Goal: Information Seeking & Learning: Find specific fact

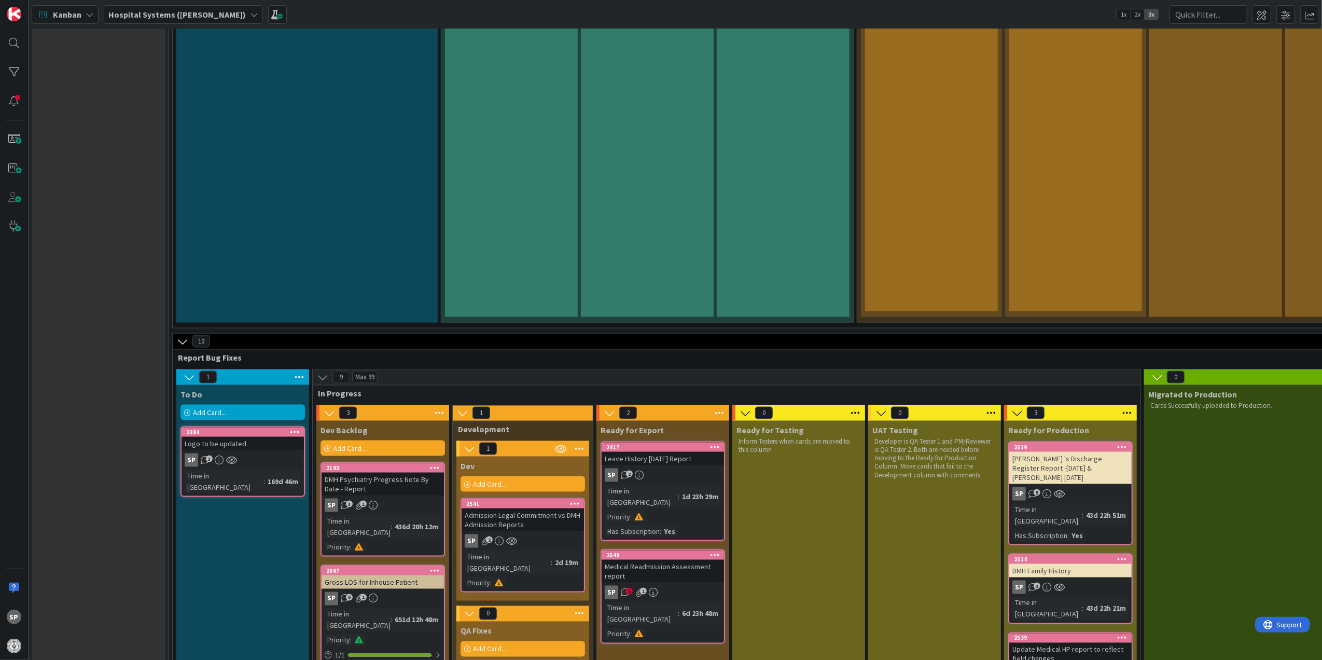
scroll to position [1452, 0]
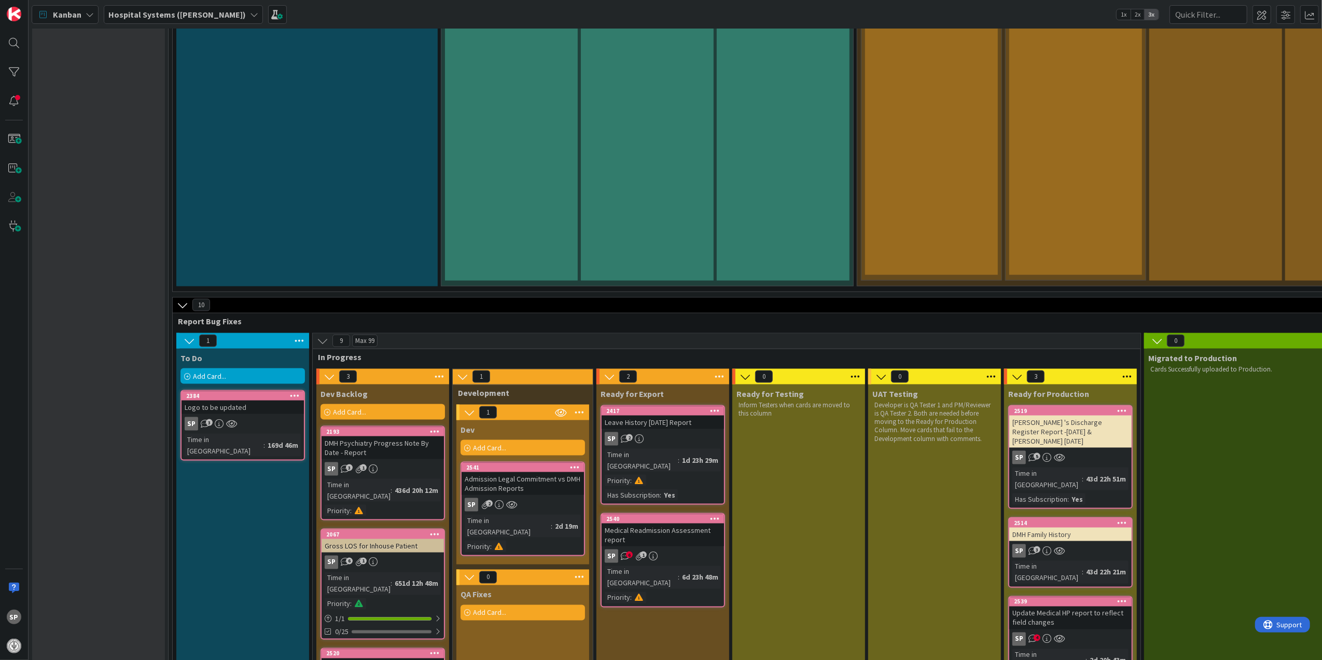
click at [689, 523] on div "Medical Readmission Assessment report" at bounding box center [663, 534] width 122 height 23
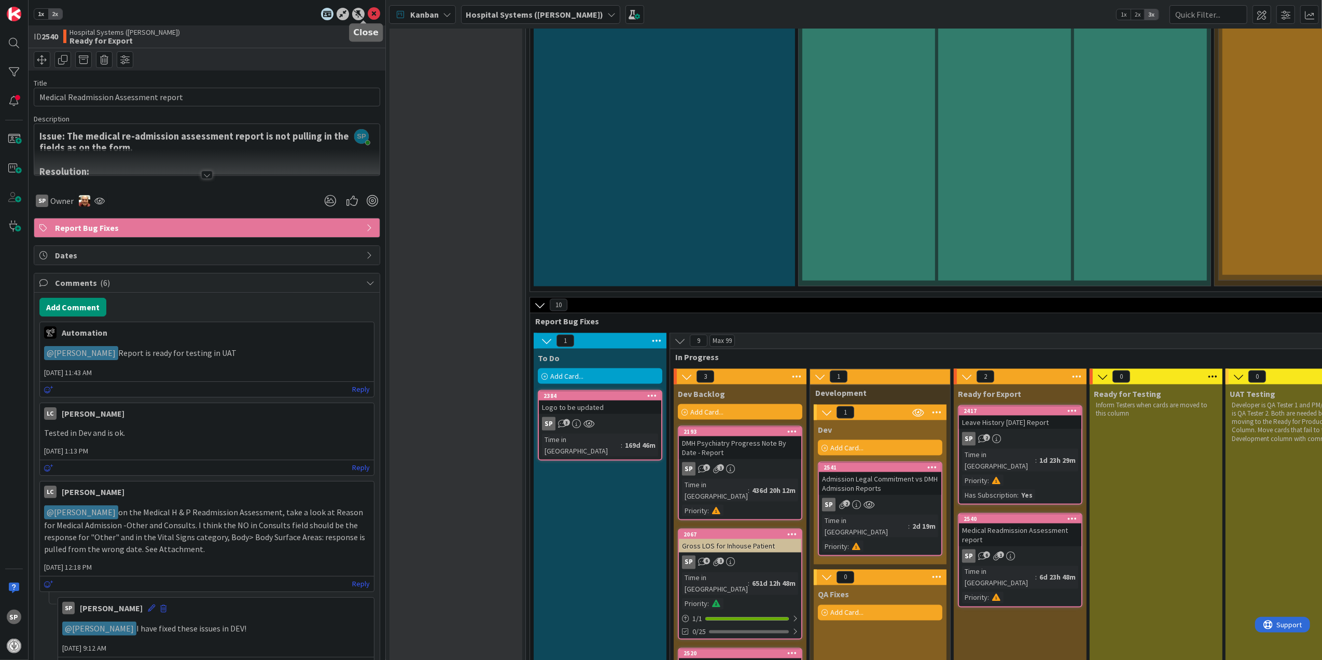
click at [368, 12] on icon at bounding box center [374, 14] width 12 height 12
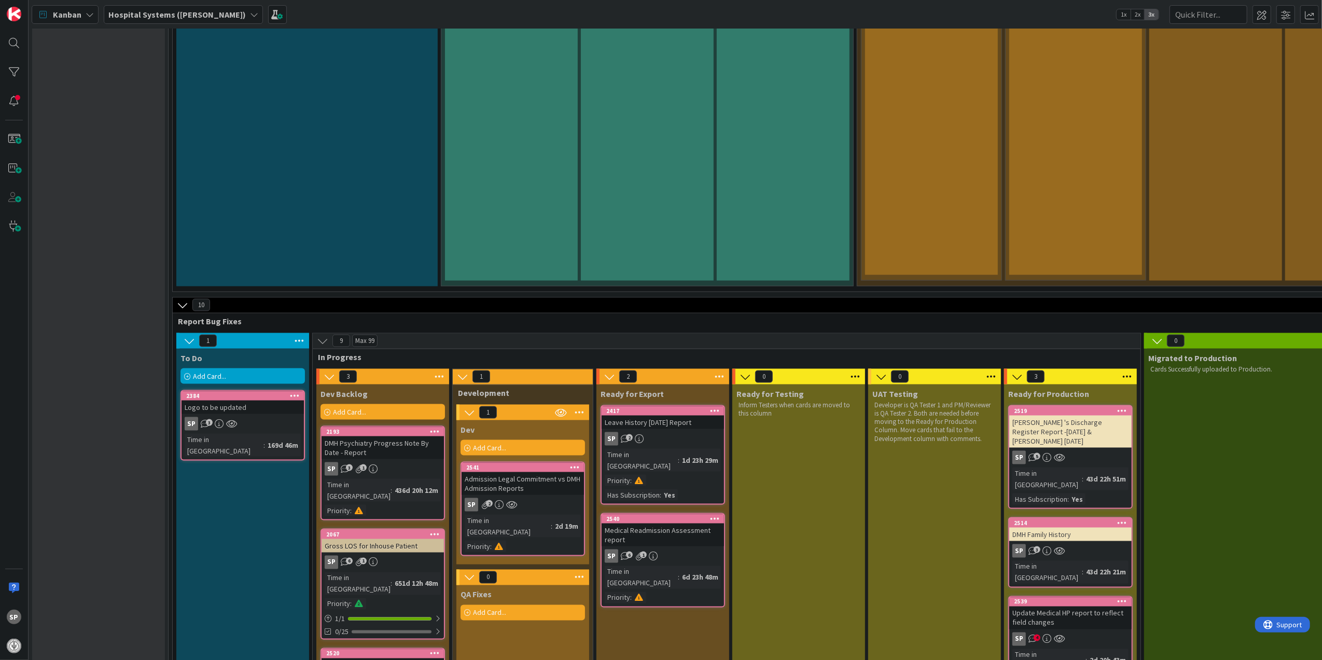
click at [683, 405] on link "2417 Leave History [DATE] Report SP 2 Time in [GEOGRAPHIC_DATA] : 1d 23h 29m Pr…" at bounding box center [663, 455] width 124 height 100
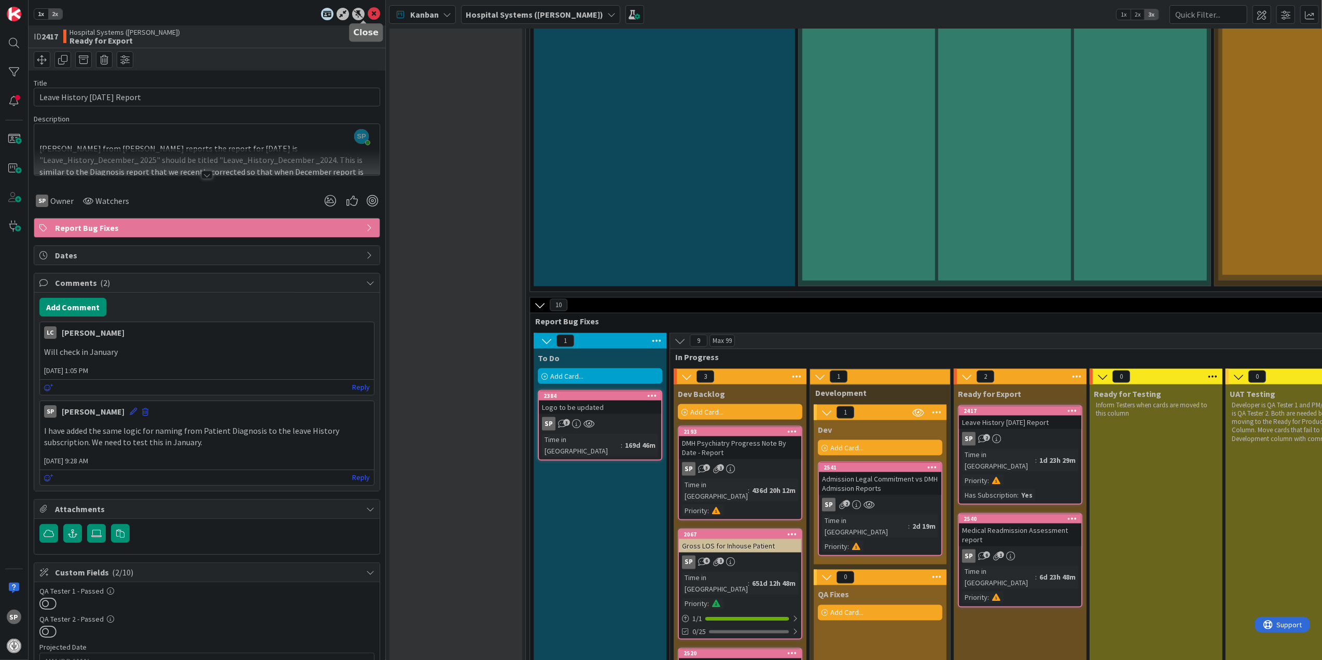
click at [368, 11] on icon at bounding box center [374, 14] width 12 height 12
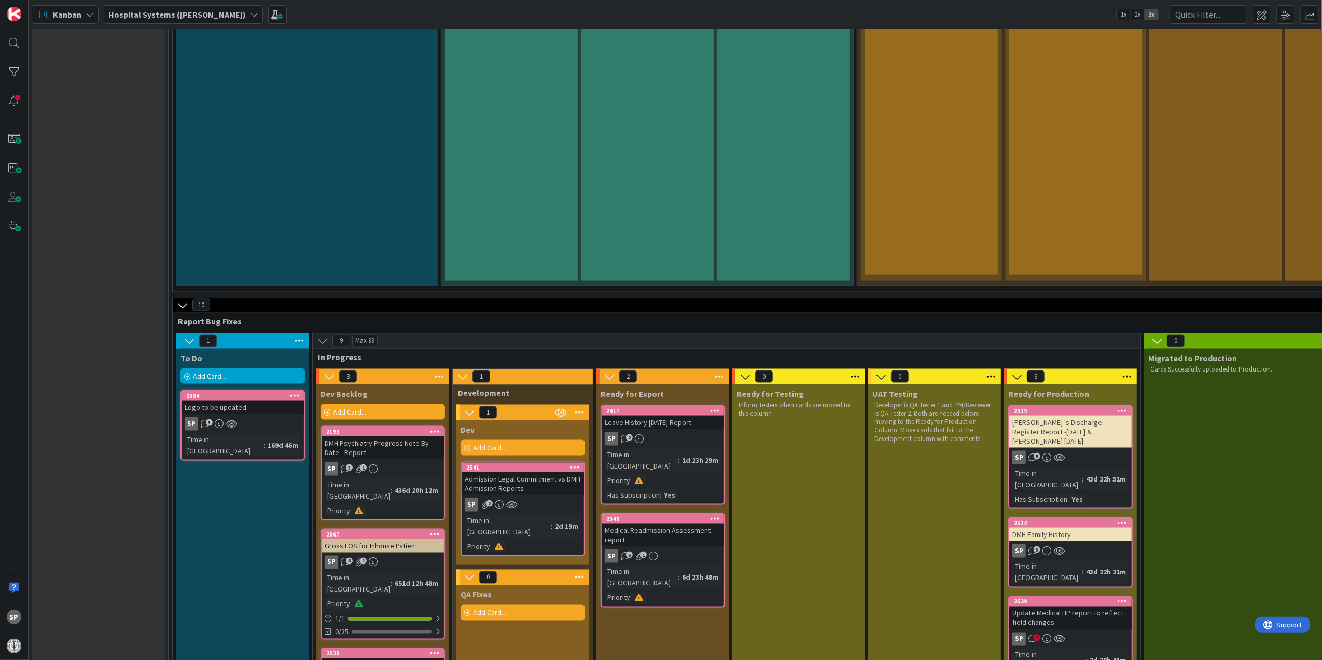
scroll to position [1521, 0]
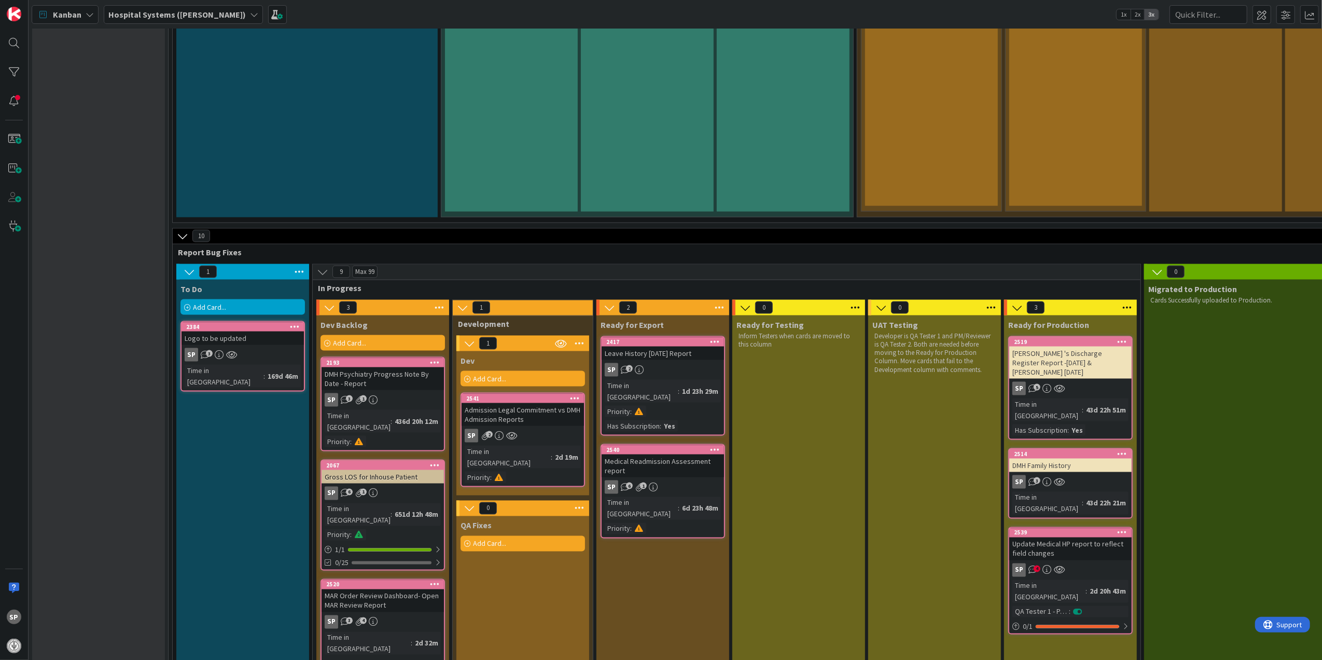
click at [1084, 537] on div "Update Medical HP report to reflect field changes" at bounding box center [1070, 548] width 122 height 23
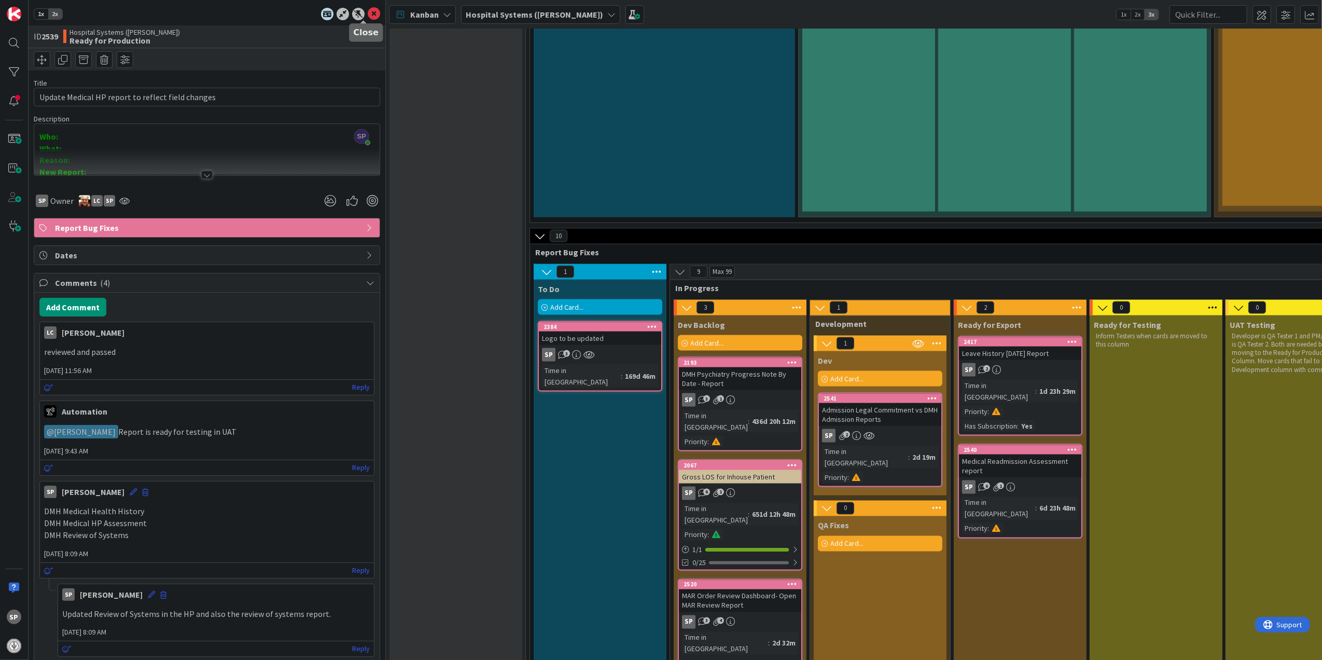
click at [368, 15] on icon at bounding box center [374, 14] width 12 height 12
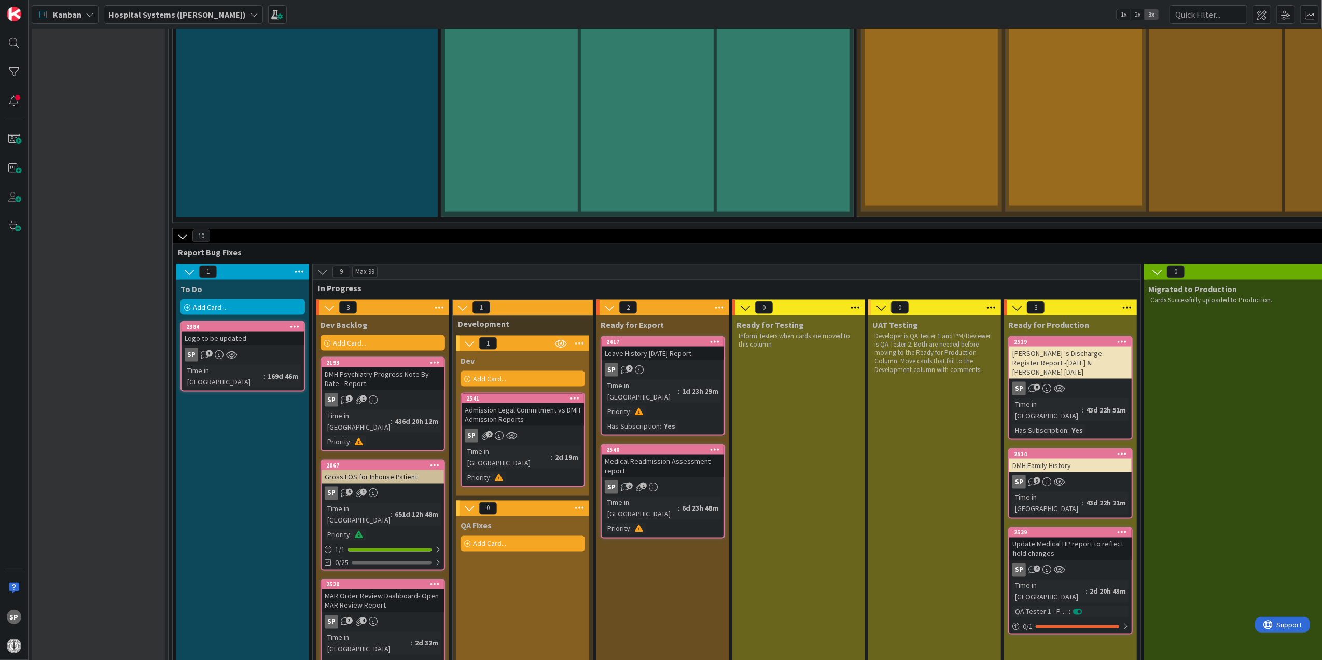
click at [696, 480] on div "SP 6 1" at bounding box center [663, 486] width 122 height 13
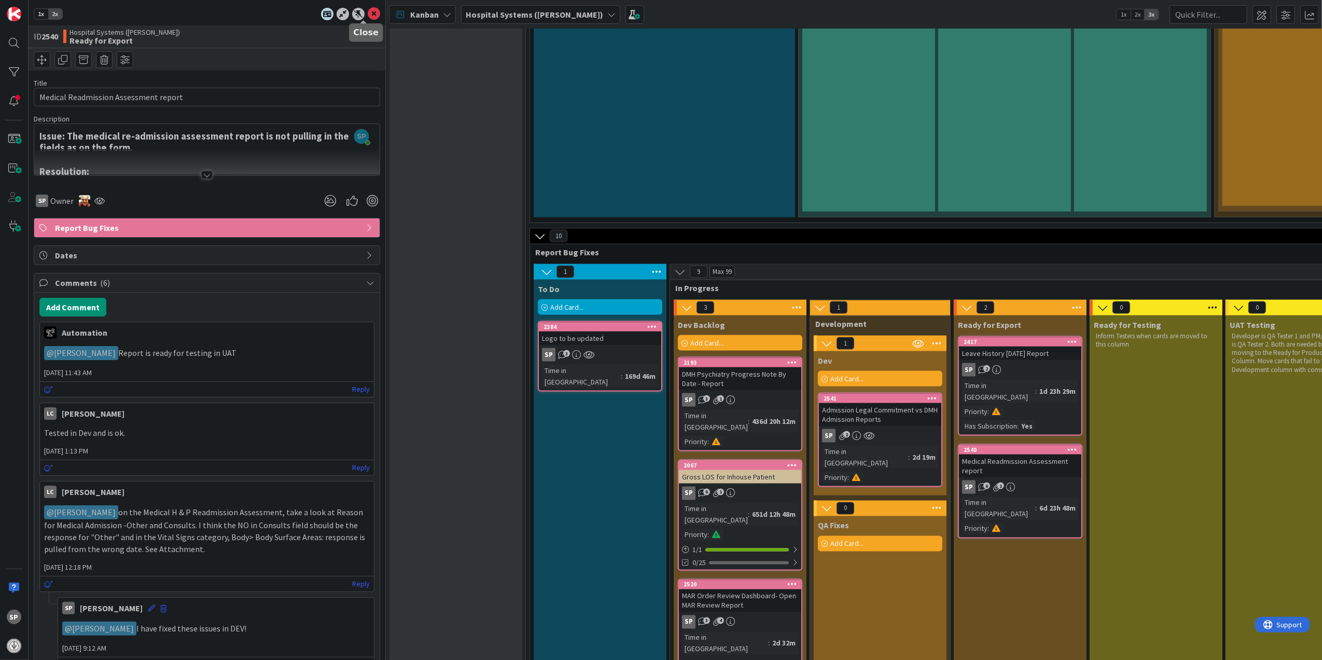
click at [368, 16] on icon at bounding box center [374, 14] width 12 height 12
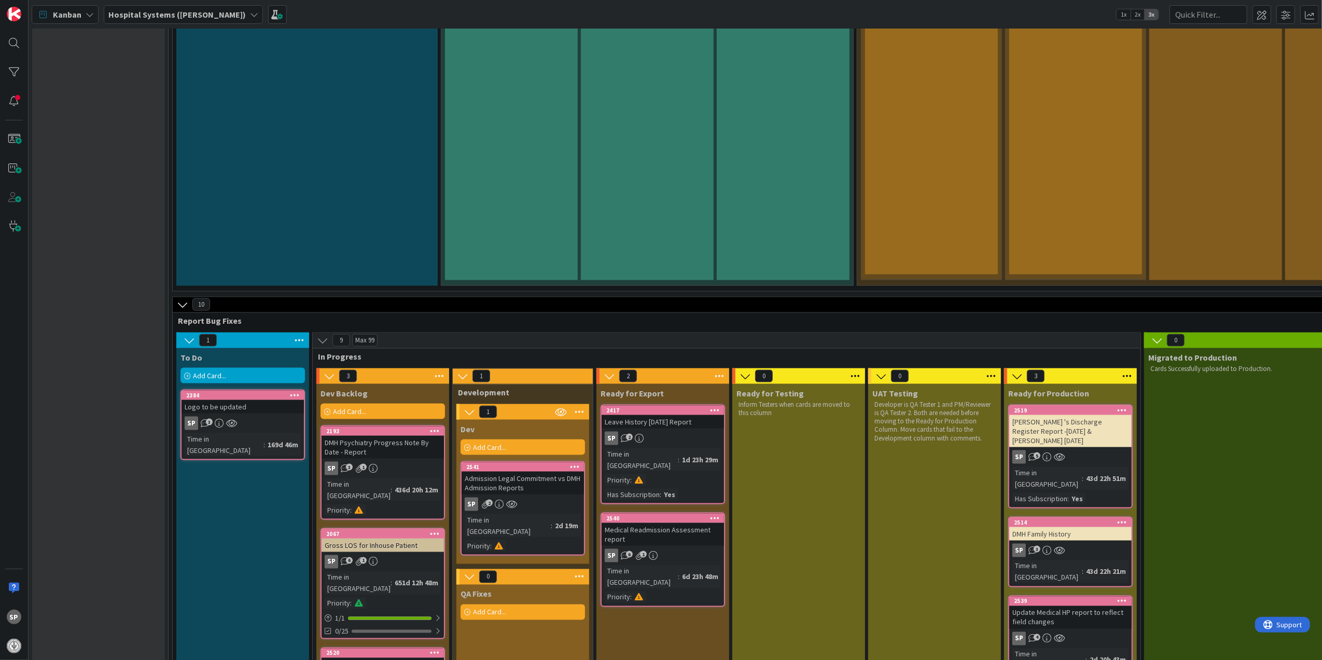
scroll to position [1452, 0]
click at [527, 472] on div "Admission Legal Commitment vs DMH Admission Reports" at bounding box center [523, 483] width 122 height 23
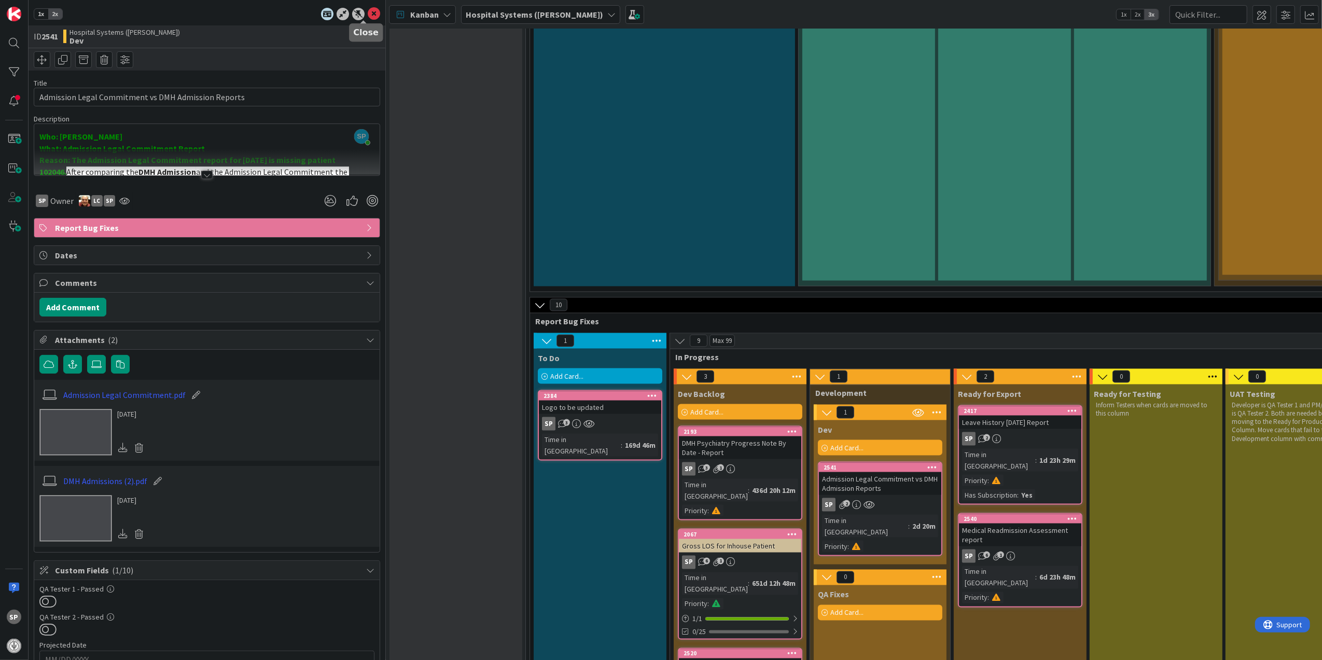
click at [368, 15] on icon at bounding box center [374, 14] width 12 height 12
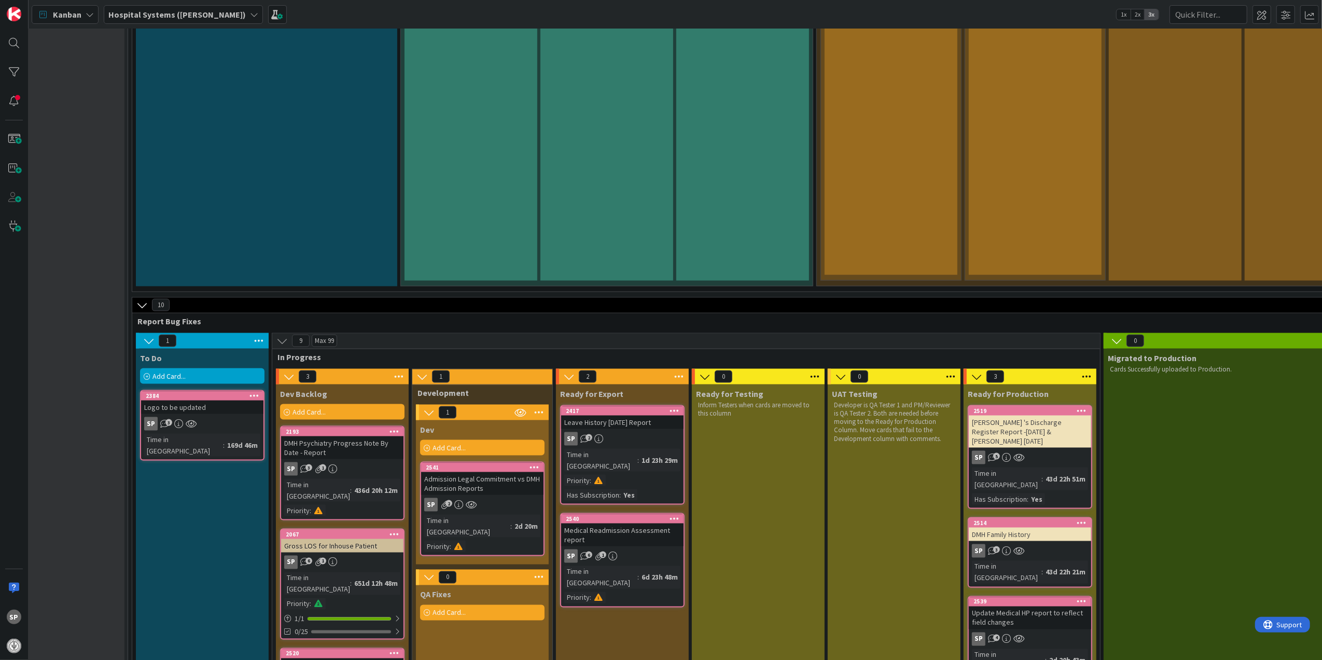
scroll to position [1452, 0]
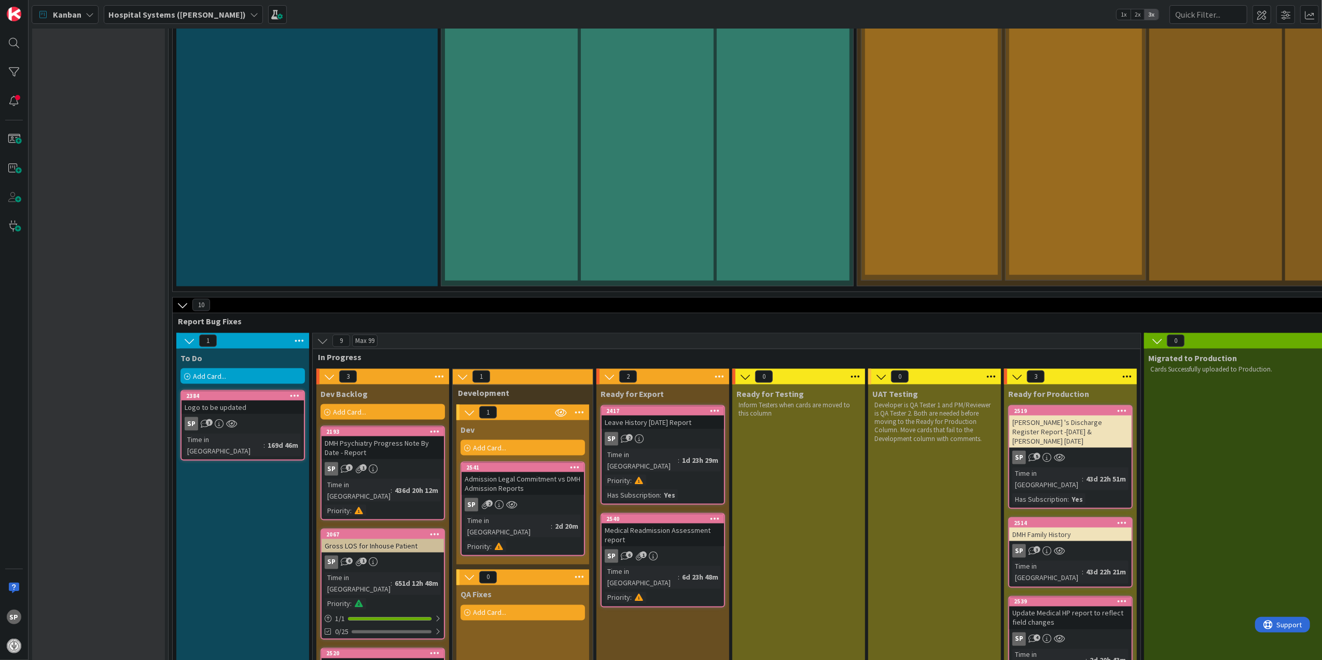
click at [544, 472] on div "Admission Legal Commitment vs DMH Admission Reports" at bounding box center [523, 483] width 122 height 23
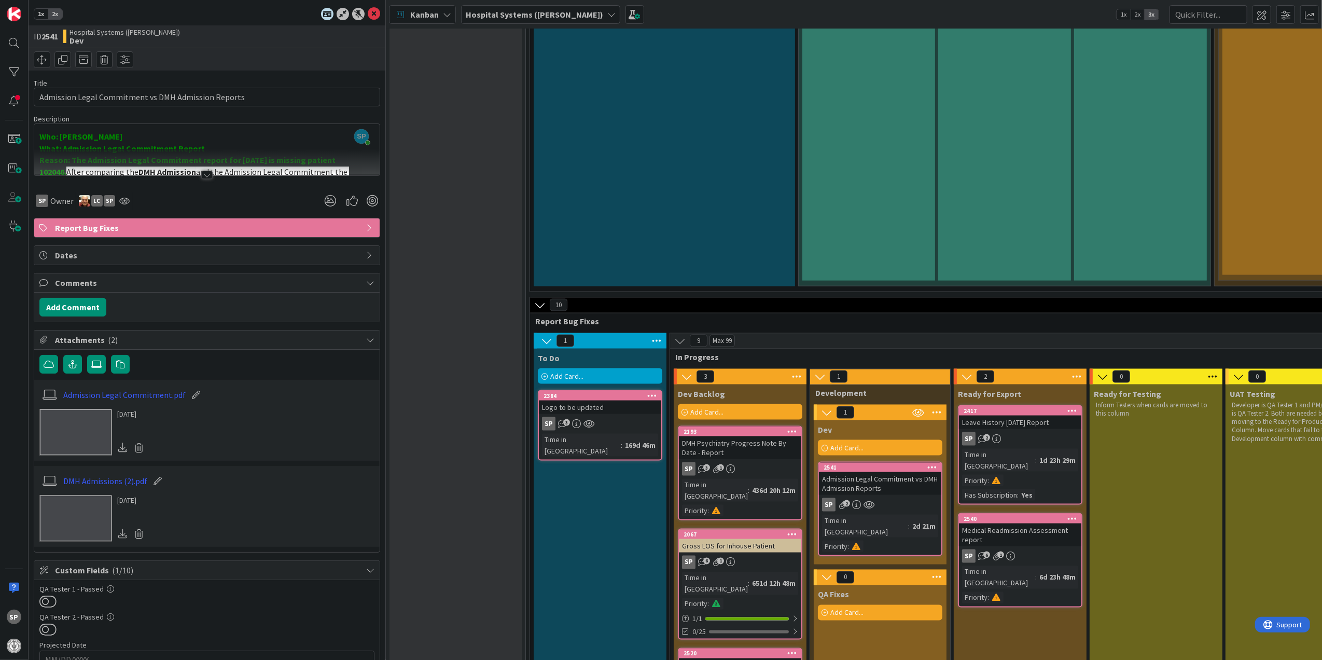
click at [201, 177] on div at bounding box center [206, 175] width 11 height 8
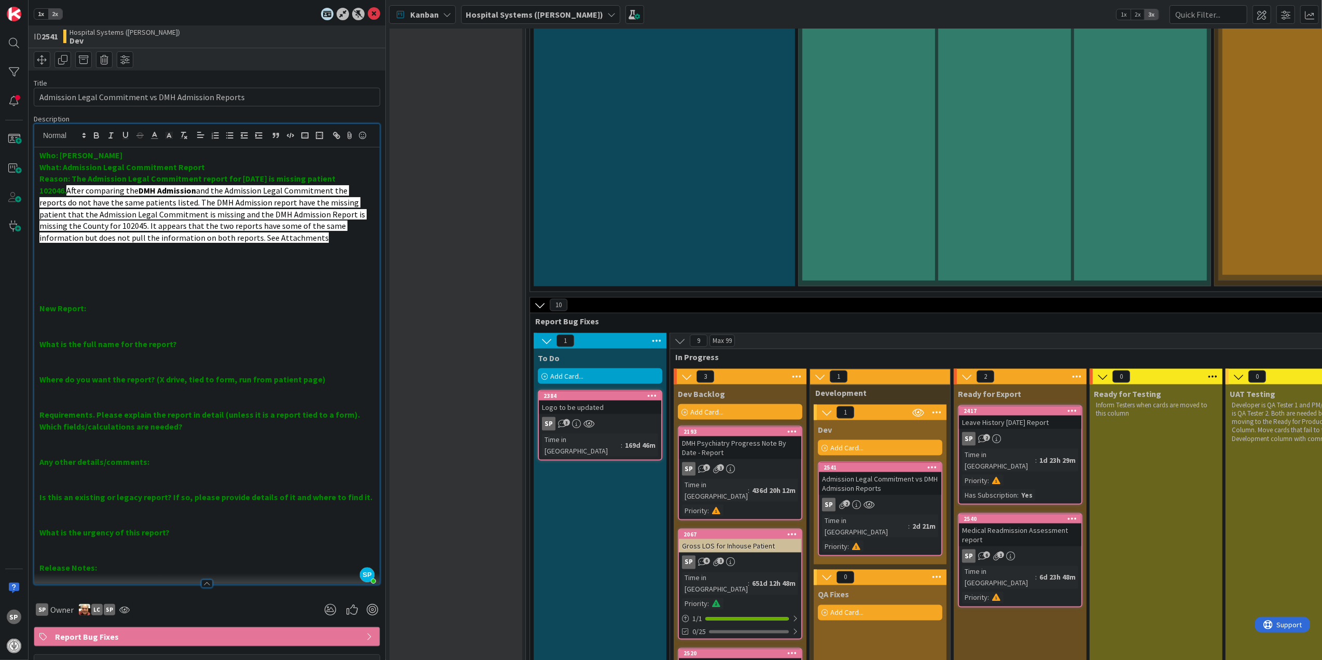
drag, startPoint x: 140, startPoint y: 204, endPoint x: 356, endPoint y: 250, distance: 221.0
click at [356, 243] on p "Reason: The Admission Legal Commitment report for [DATE] is missing patient 102…" at bounding box center [206, 208] width 335 height 71
copy p "DMH Admission and the Admission Legal Commitment the reports do not have the sa…"
click at [420, 100] on div "Backlog Add Card... 1061 Med Refill - [PERSON_NAME] Time in [GEOGRAPHIC_DATA] :…" at bounding box center [456, 524] width 133 height 3861
click at [368, 10] on icon at bounding box center [374, 14] width 12 height 12
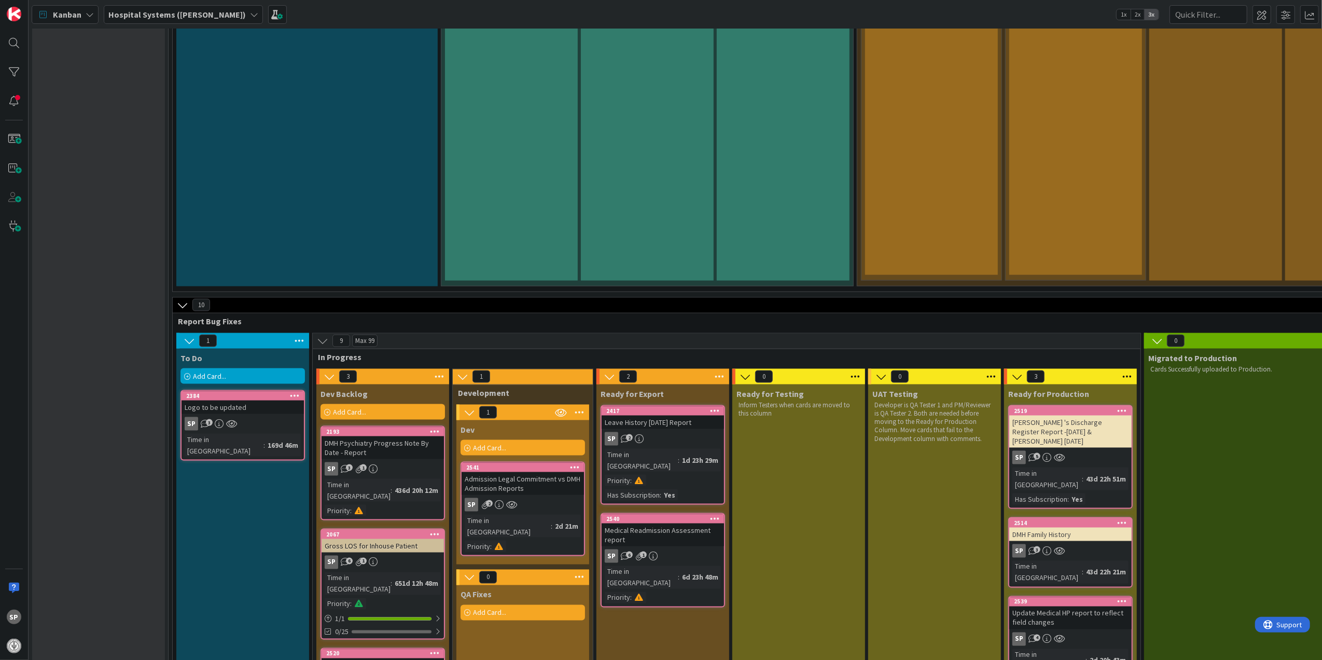
click at [534, 472] on div "Admission Legal Commitment vs DMH Admission Reports" at bounding box center [523, 483] width 122 height 23
